Goal: Find specific page/section: Find specific page/section

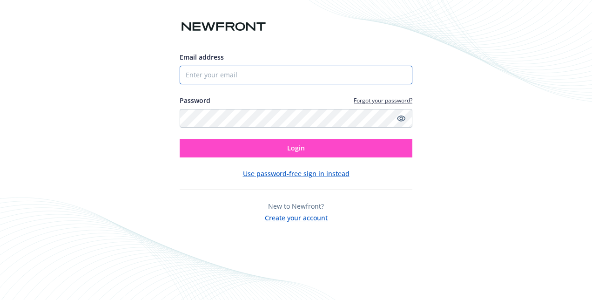
type input "[PERSON_NAME][EMAIL_ADDRESS][PERSON_NAME][PERSON_NAME][DOMAIN_NAME]"
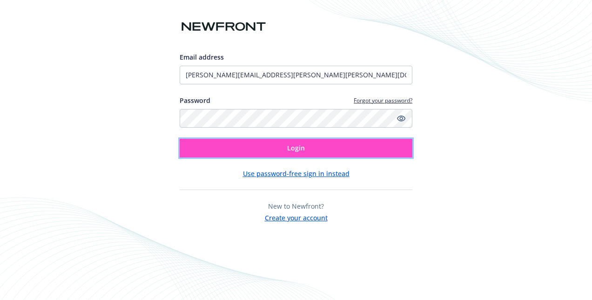
click at [244, 149] on button "Login" at bounding box center [296, 148] width 233 height 19
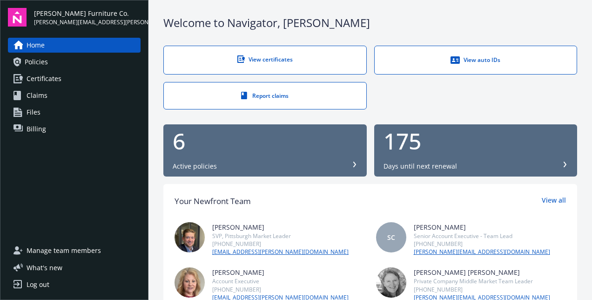
click at [275, 61] on div "View certificates" at bounding box center [264, 59] width 165 height 8
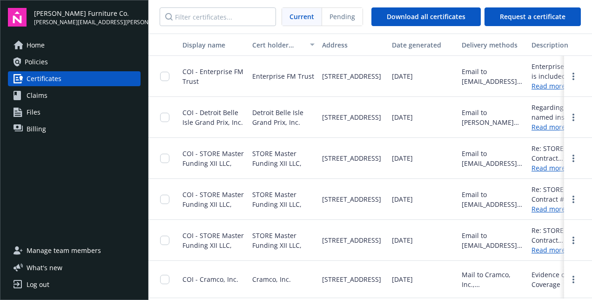
click at [43, 61] on span "Policies" at bounding box center [36, 61] width 23 height 15
